Goal: Navigation & Orientation: Find specific page/section

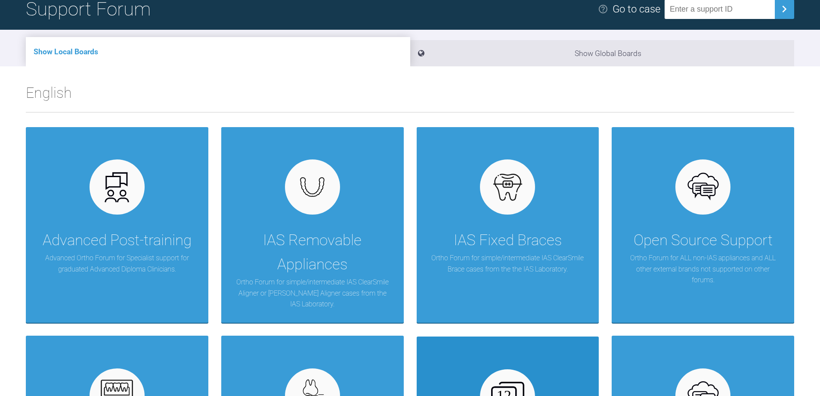
scroll to position [172, 0]
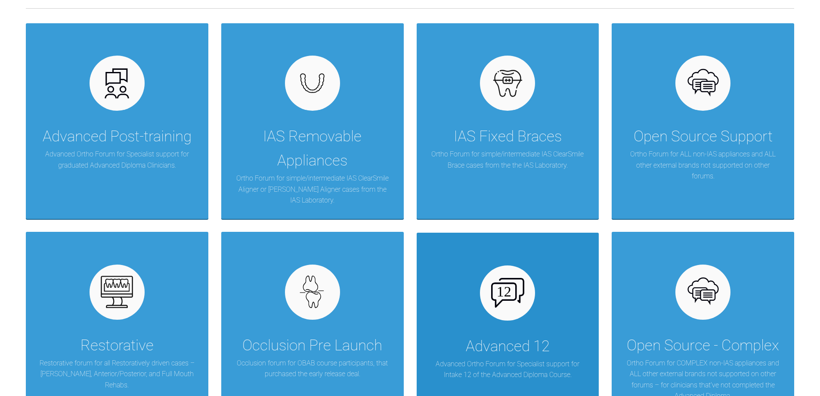
click at [501, 341] on div "Advanced 12" at bounding box center [508, 346] width 84 height 24
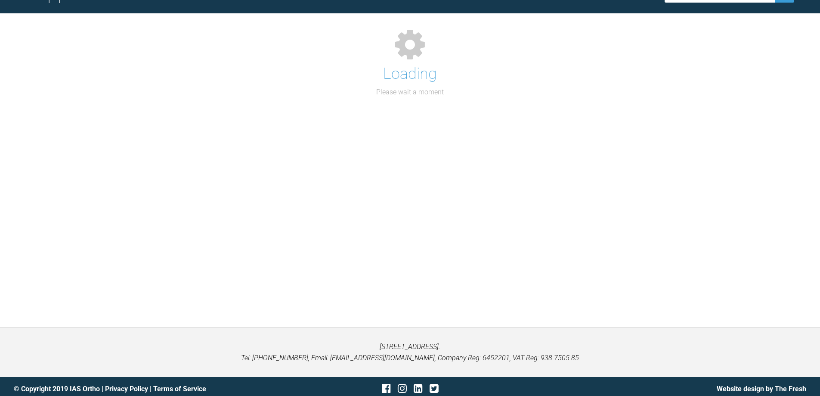
click at [501, 341] on p "[STREET_ADDRESS]. Tel: [PHONE_NUMBER], Email: [EMAIL_ADDRESS][DOMAIN_NAME], Com…" at bounding box center [410, 352] width 793 height 22
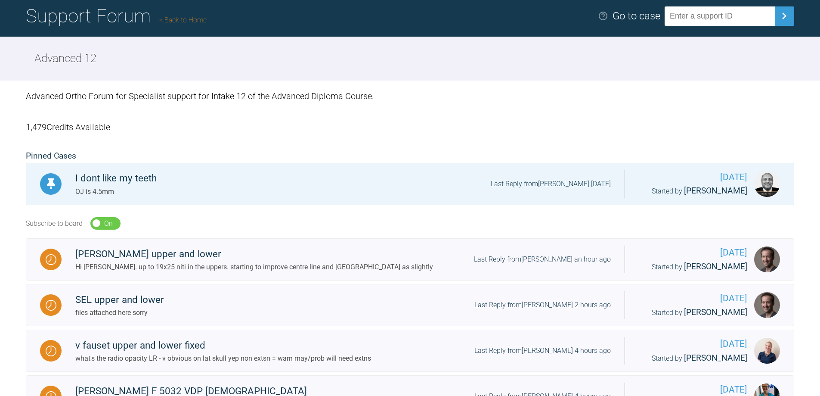
scroll to position [0, 0]
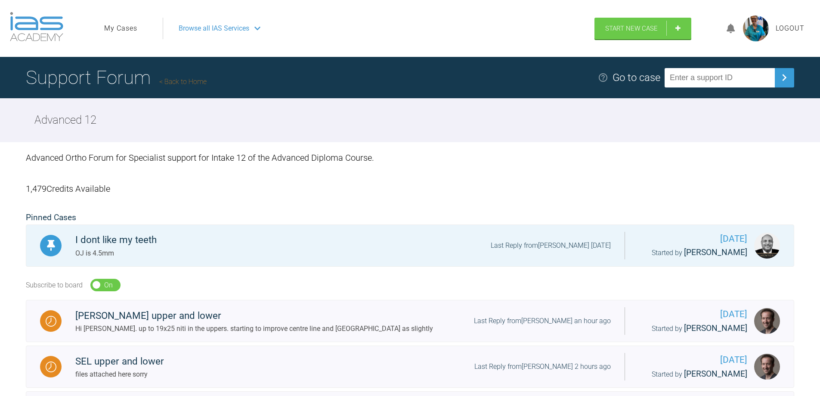
click at [214, 25] on span "Browse all IAS Services" at bounding box center [214, 28] width 71 height 11
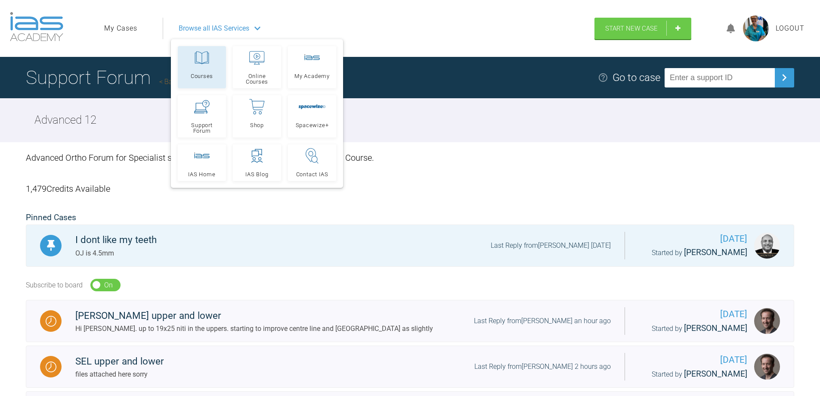
click at [202, 74] on span "Courses" at bounding box center [202, 76] width 22 height 6
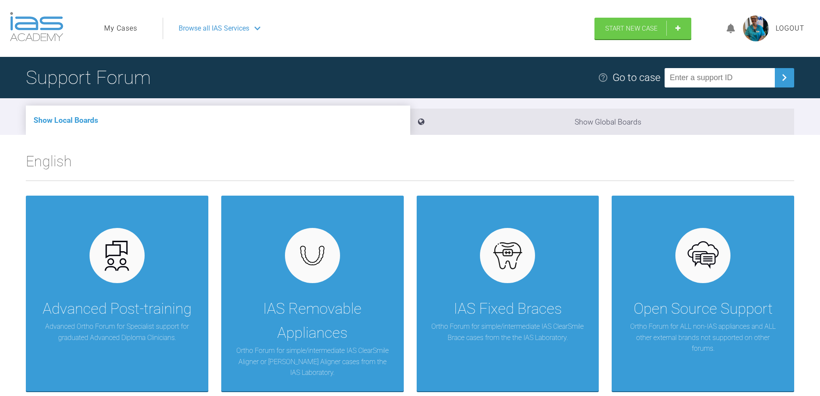
click at [111, 25] on link "My Cases" at bounding box center [120, 28] width 33 height 11
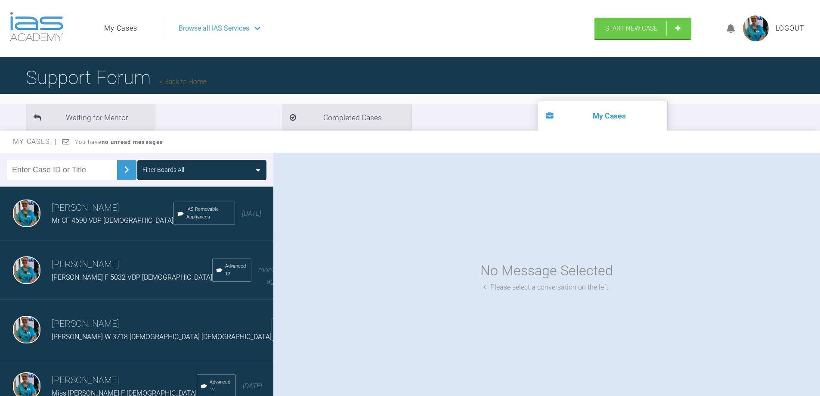
click at [25, 207] on img at bounding box center [27, 213] width 28 height 28
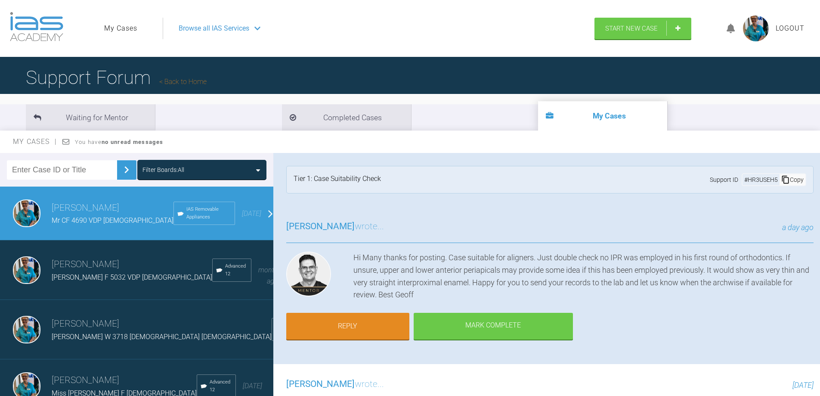
click at [25, 207] on img at bounding box center [27, 213] width 28 height 28
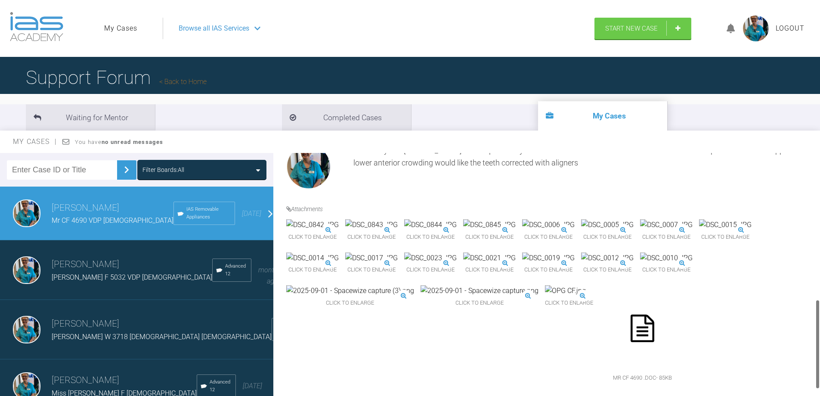
scroll to position [430, 0]
click at [545, 296] on img at bounding box center [565, 290] width 41 height 11
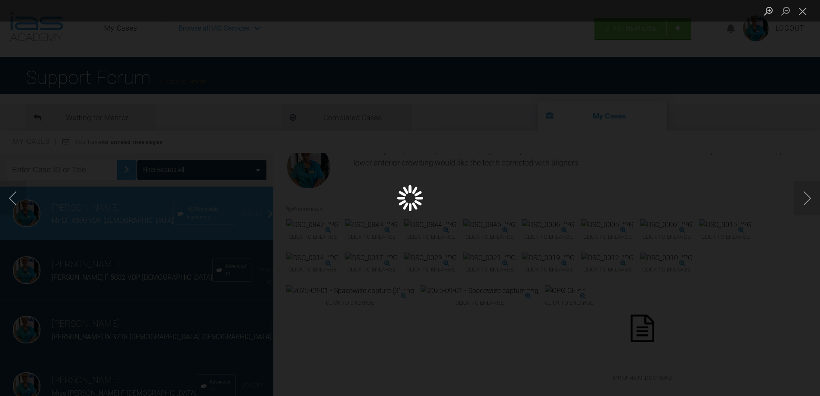
click at [512, 300] on div "Lightbox" at bounding box center [410, 198] width 820 height 396
click at [807, 196] on button "Next image" at bounding box center [808, 198] width 26 height 34
click at [806, 13] on button "Close lightbox" at bounding box center [803, 10] width 17 height 15
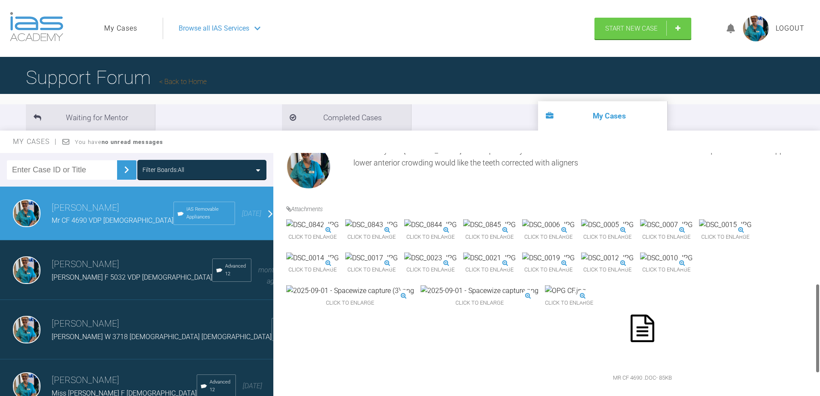
scroll to position [171, 0]
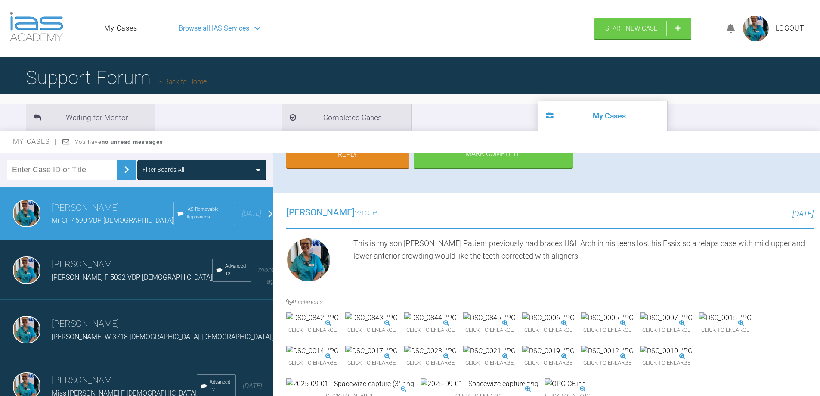
click at [202, 24] on span "Browse all IAS Services" at bounding box center [214, 28] width 71 height 11
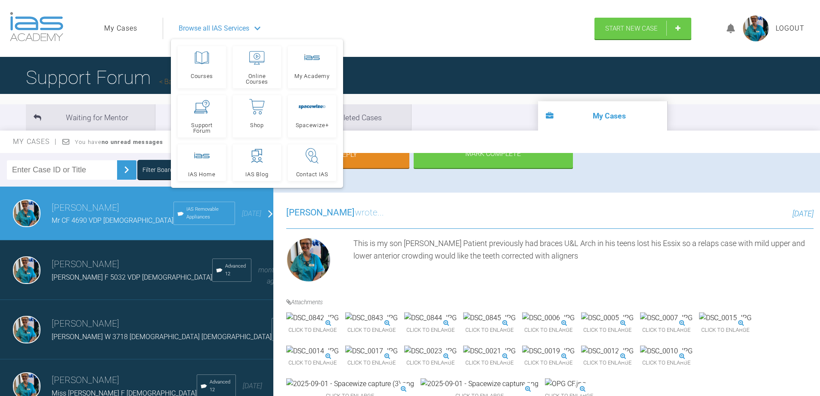
click at [240, 25] on span "Browse all IAS Services" at bounding box center [214, 28] width 71 height 11
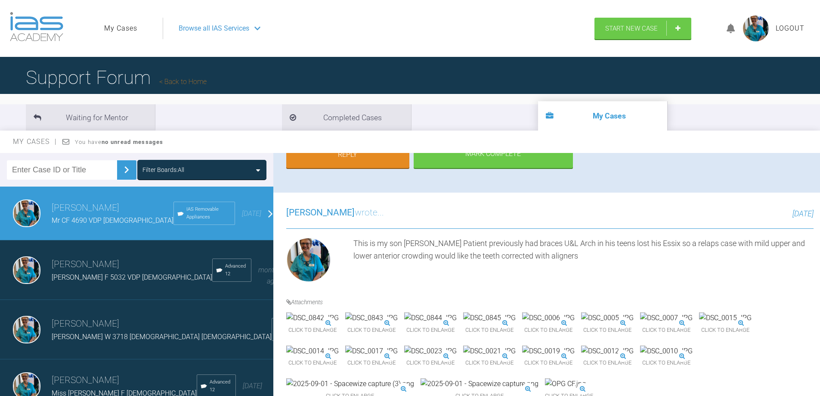
click at [129, 27] on link "My Cases" at bounding box center [120, 28] width 33 height 11
click at [227, 23] on span "Browse all IAS Services" at bounding box center [214, 28] width 71 height 11
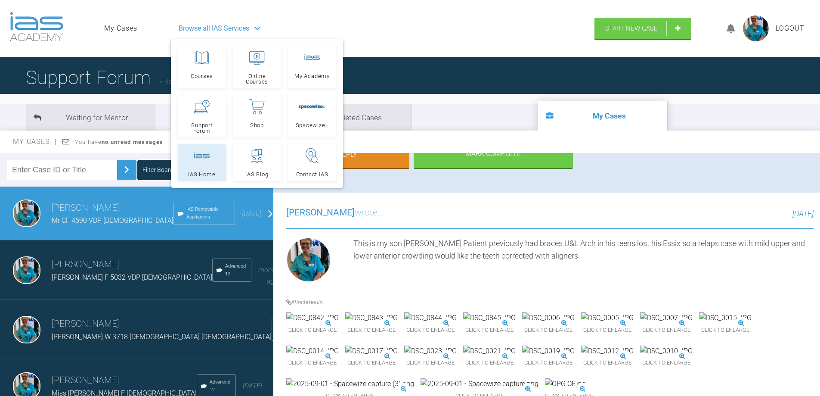
click at [200, 171] on span "IAS Home" at bounding box center [201, 174] width 27 height 6
